Goal: Task Accomplishment & Management: Manage account settings

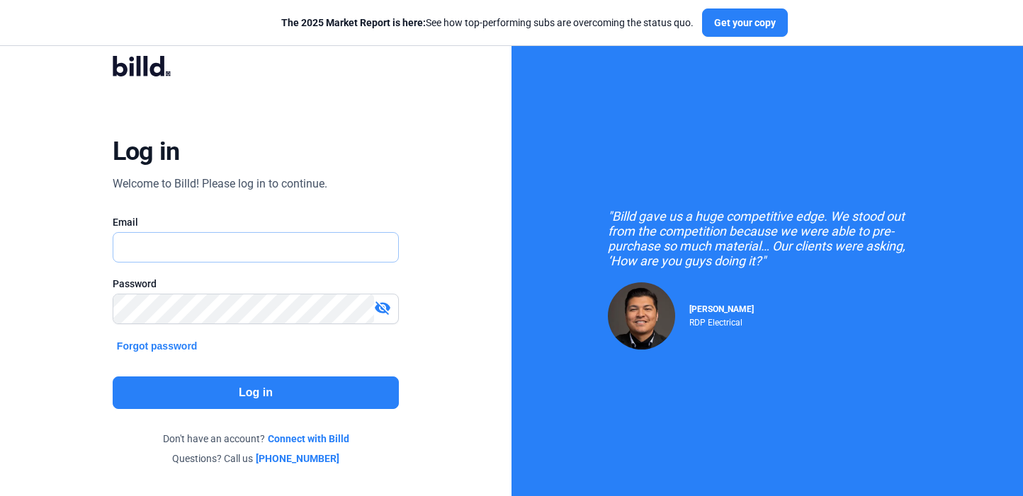
click at [229, 249] on input "text" at bounding box center [255, 247] width 285 height 29
type input "[PERSON_NAME][EMAIL_ADDRESS][DOMAIN_NAME]"
click at [306, 403] on button "Log in" at bounding box center [256, 393] width 286 height 33
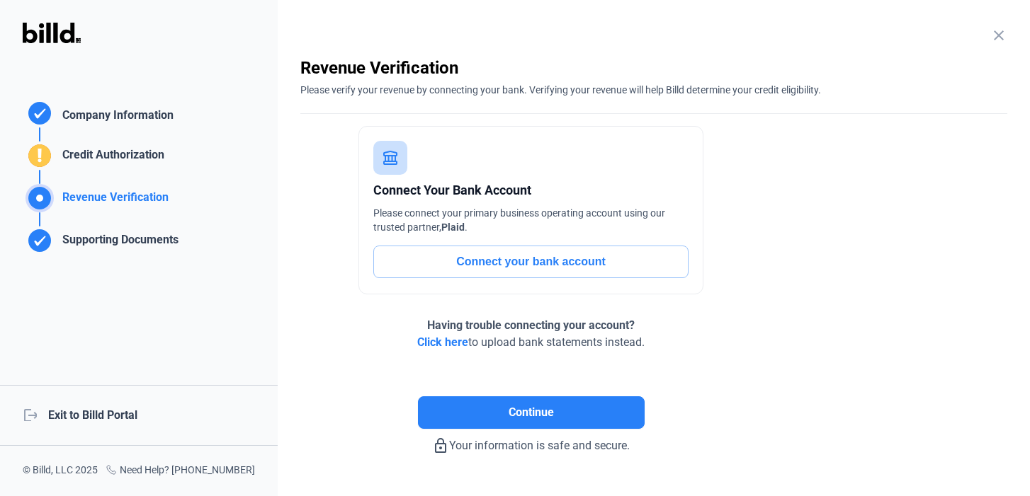
click at [109, 411] on div "logout Exit to Billd Portal" at bounding box center [139, 415] width 278 height 61
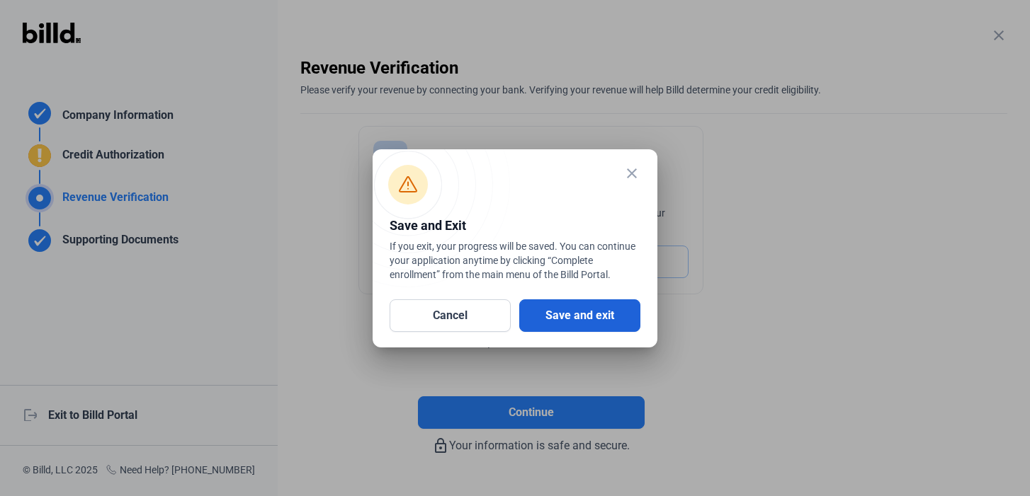
click at [574, 317] on button "Save and exit" at bounding box center [579, 316] width 121 height 33
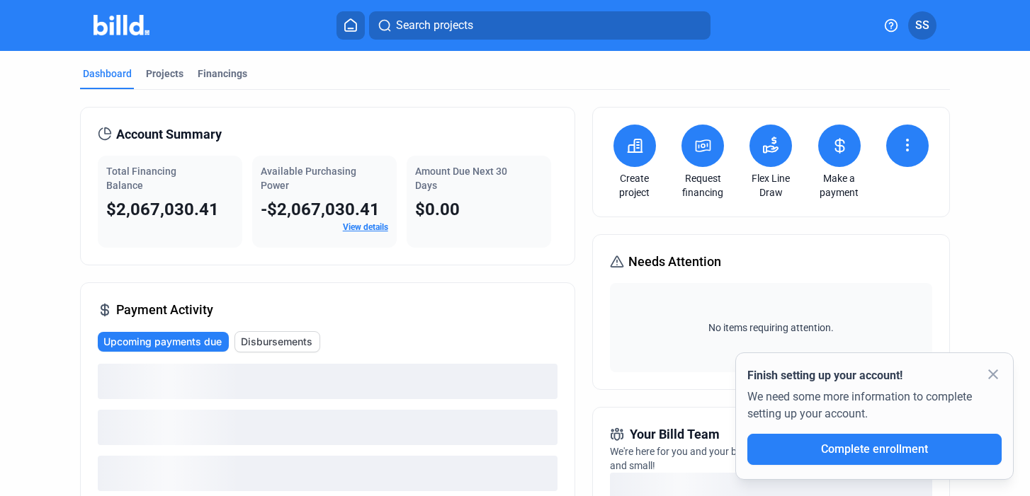
click at [900, 147] on icon at bounding box center [907, 145] width 17 height 17
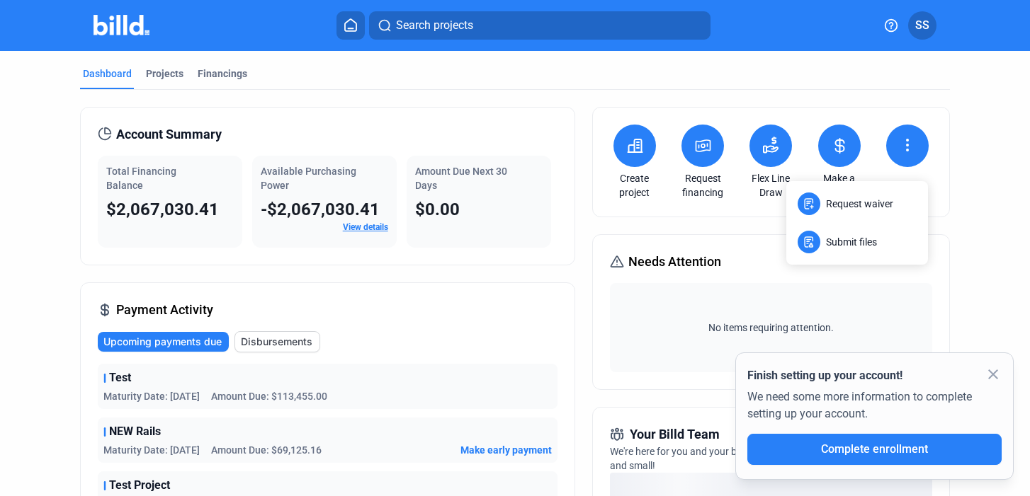
click at [994, 369] on div at bounding box center [515, 248] width 1030 height 496
click at [995, 374] on mat-icon "close" at bounding box center [992, 374] width 17 height 17
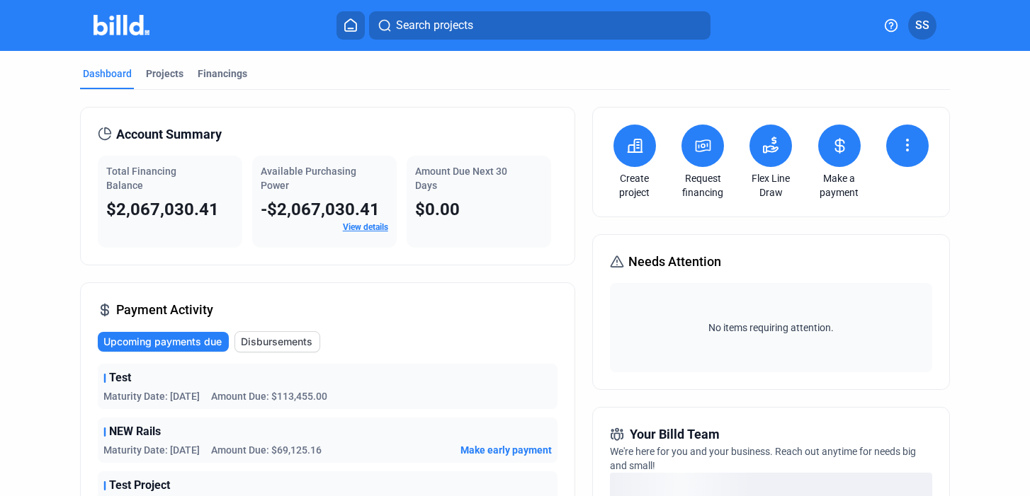
click at [902, 153] on dots-menu-icon at bounding box center [907, 146] width 17 height 19
